Goal: Information Seeking & Learning: Learn about a topic

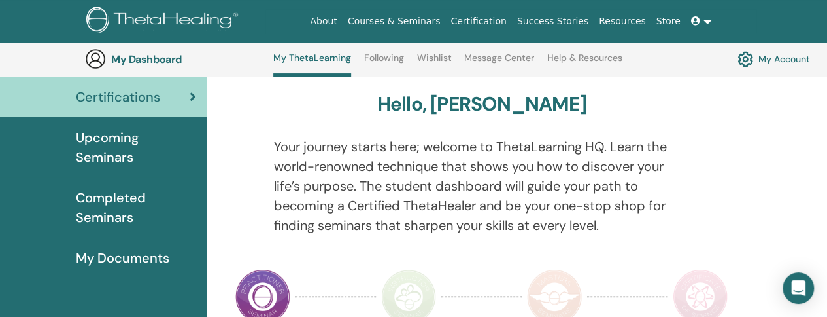
scroll to position [99, 0]
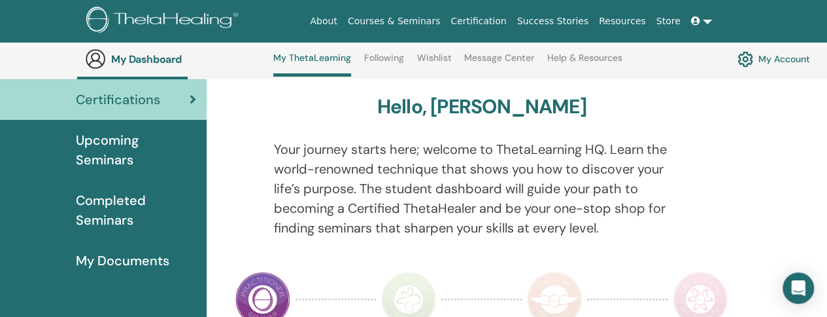
click at [784, 63] on link "My Account" at bounding box center [774, 59] width 73 height 22
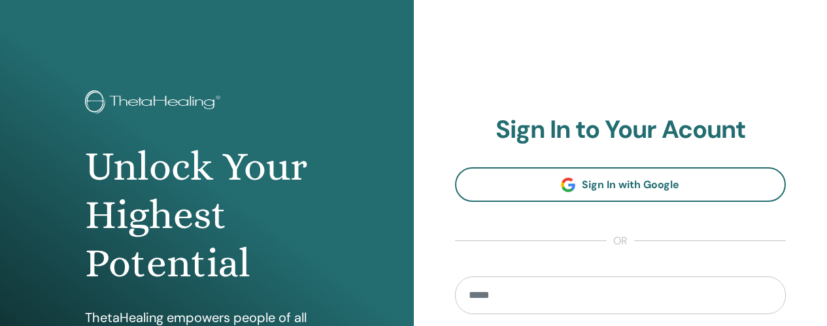
scroll to position [1, 0]
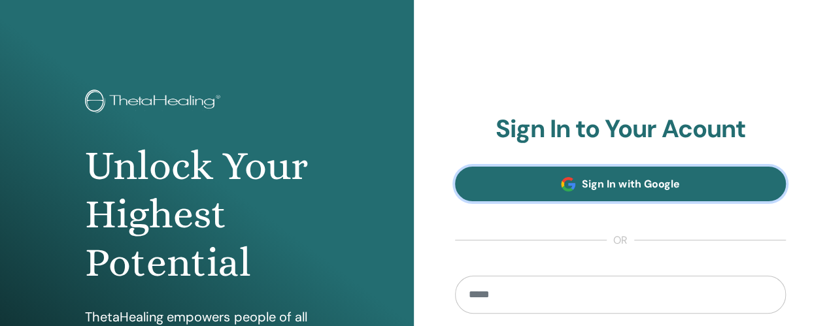
click at [647, 190] on span "Sign In with Google" at bounding box center [630, 184] width 97 height 14
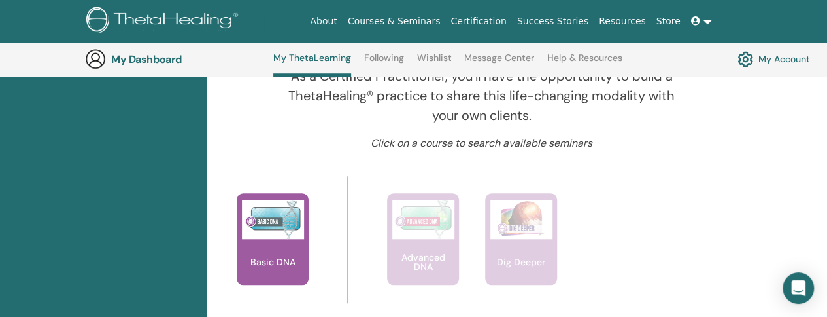
scroll to position [492, 0]
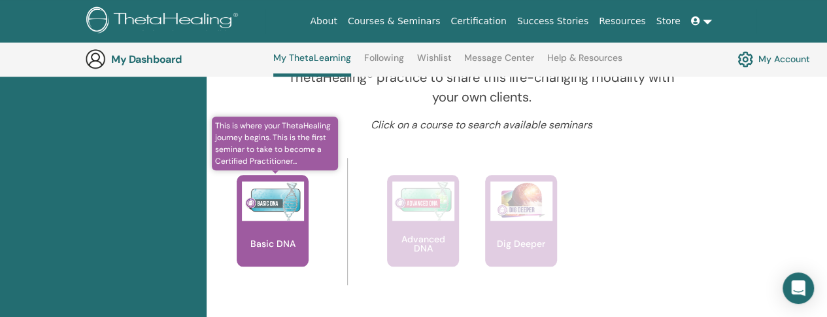
click at [269, 239] on p "Basic DNA" at bounding box center [273, 243] width 56 height 9
